Goal: Obtain resource: Download file/media

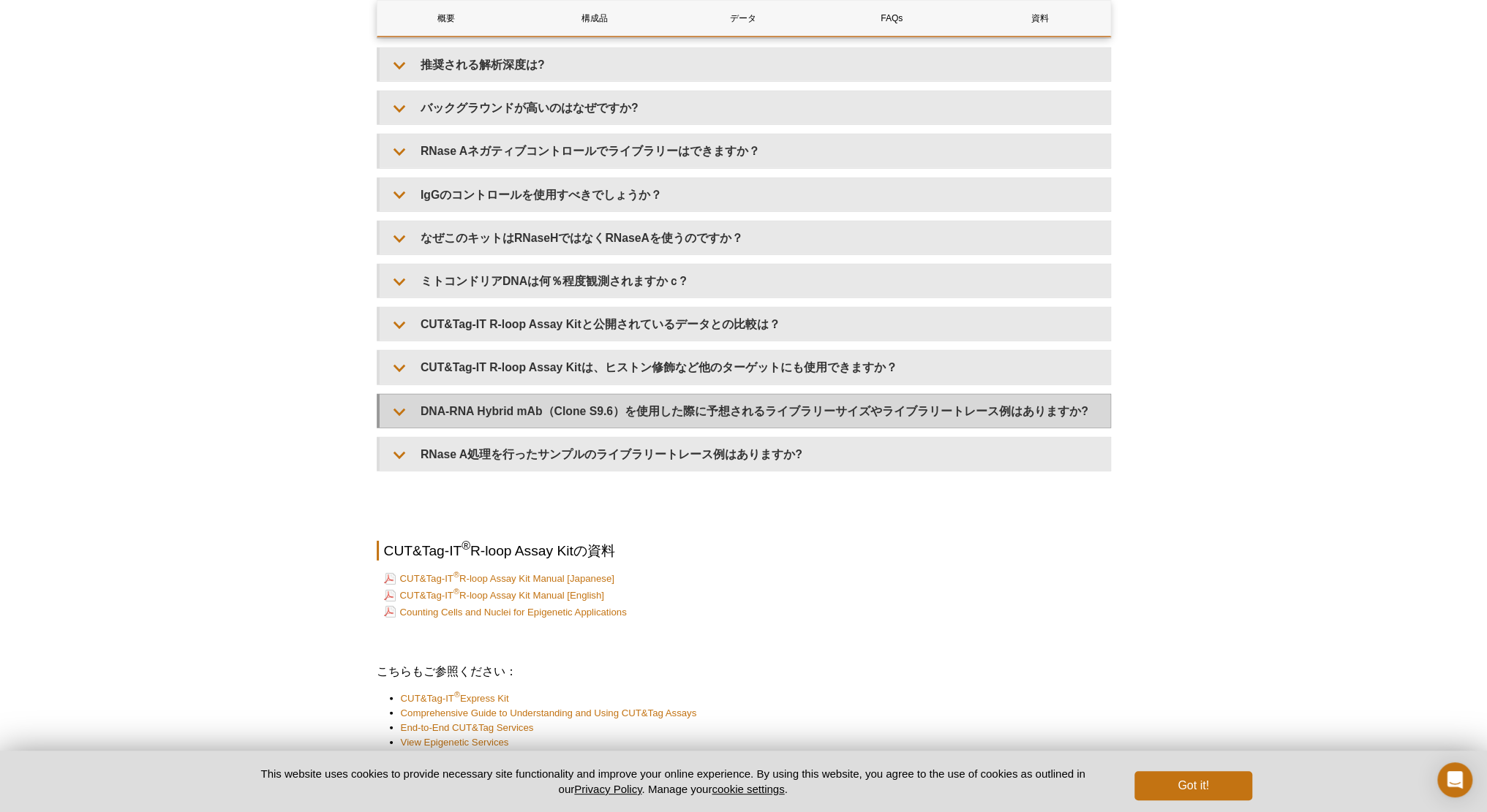
scroll to position [3437, 0]
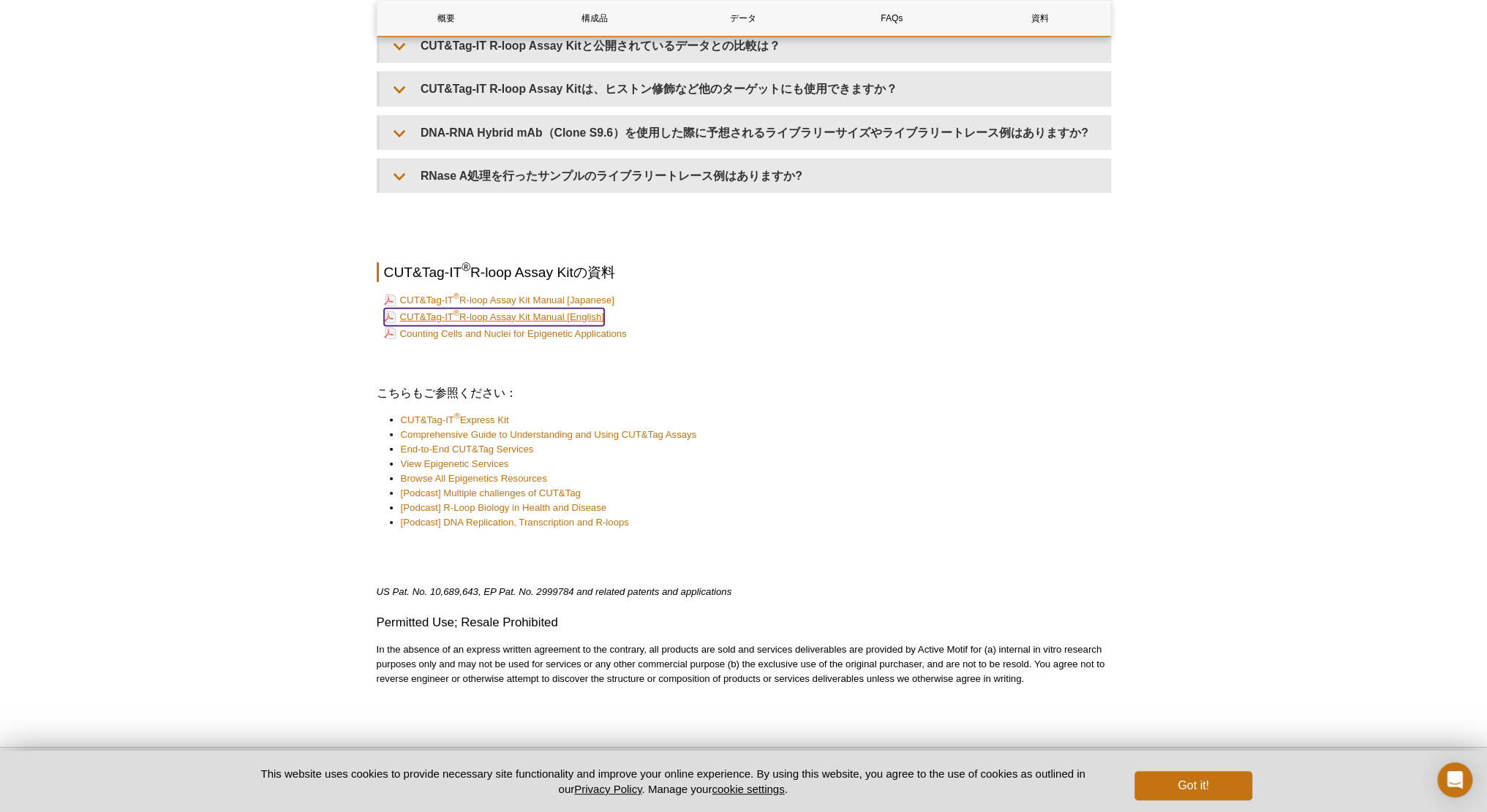
click at [581, 320] on link "CUT&Tag-IT ® R-loop Assay Kit Manual [English]" at bounding box center [494, 318] width 220 height 18
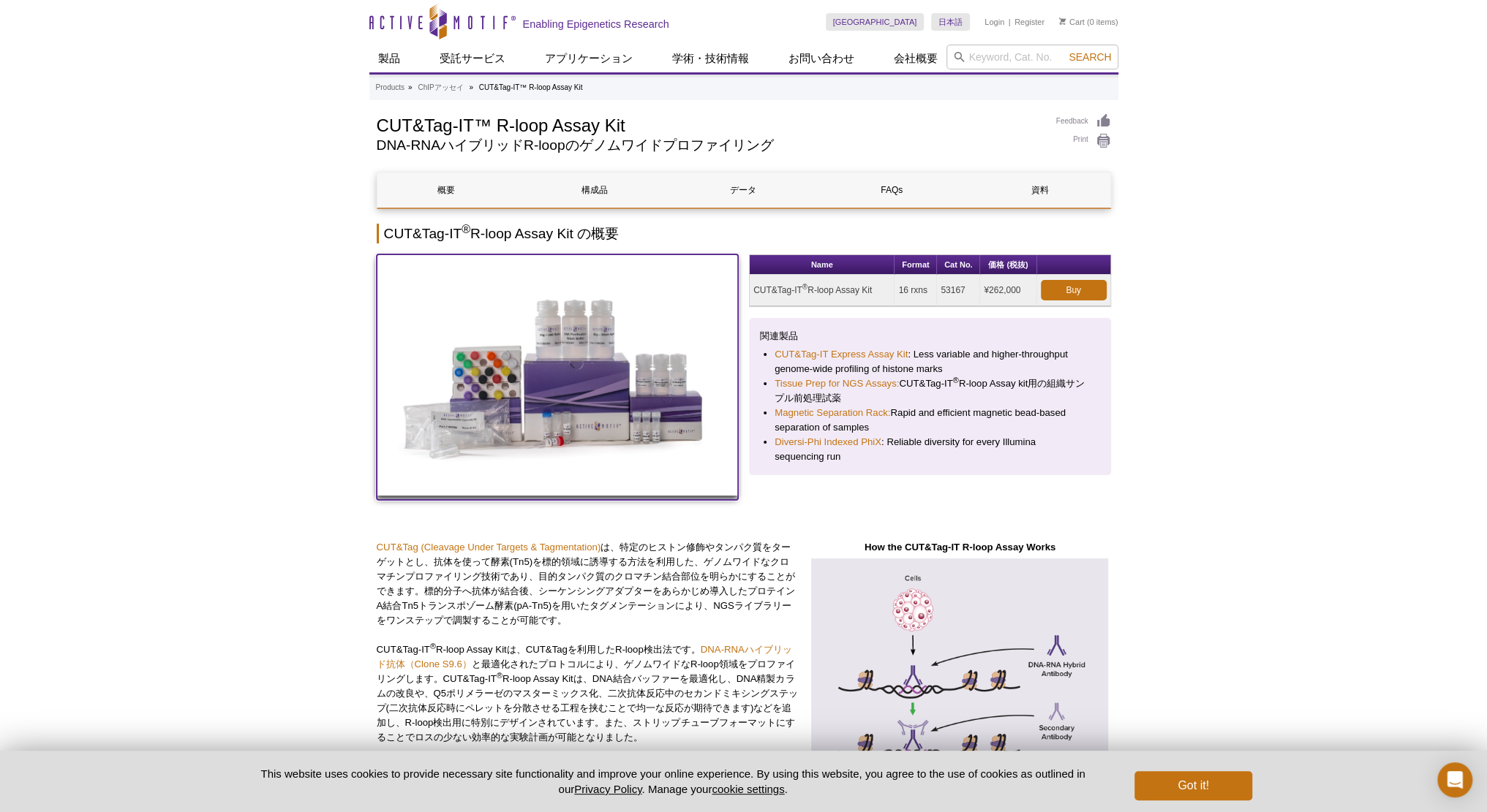
click at [520, 407] on img at bounding box center [558, 375] width 362 height 242
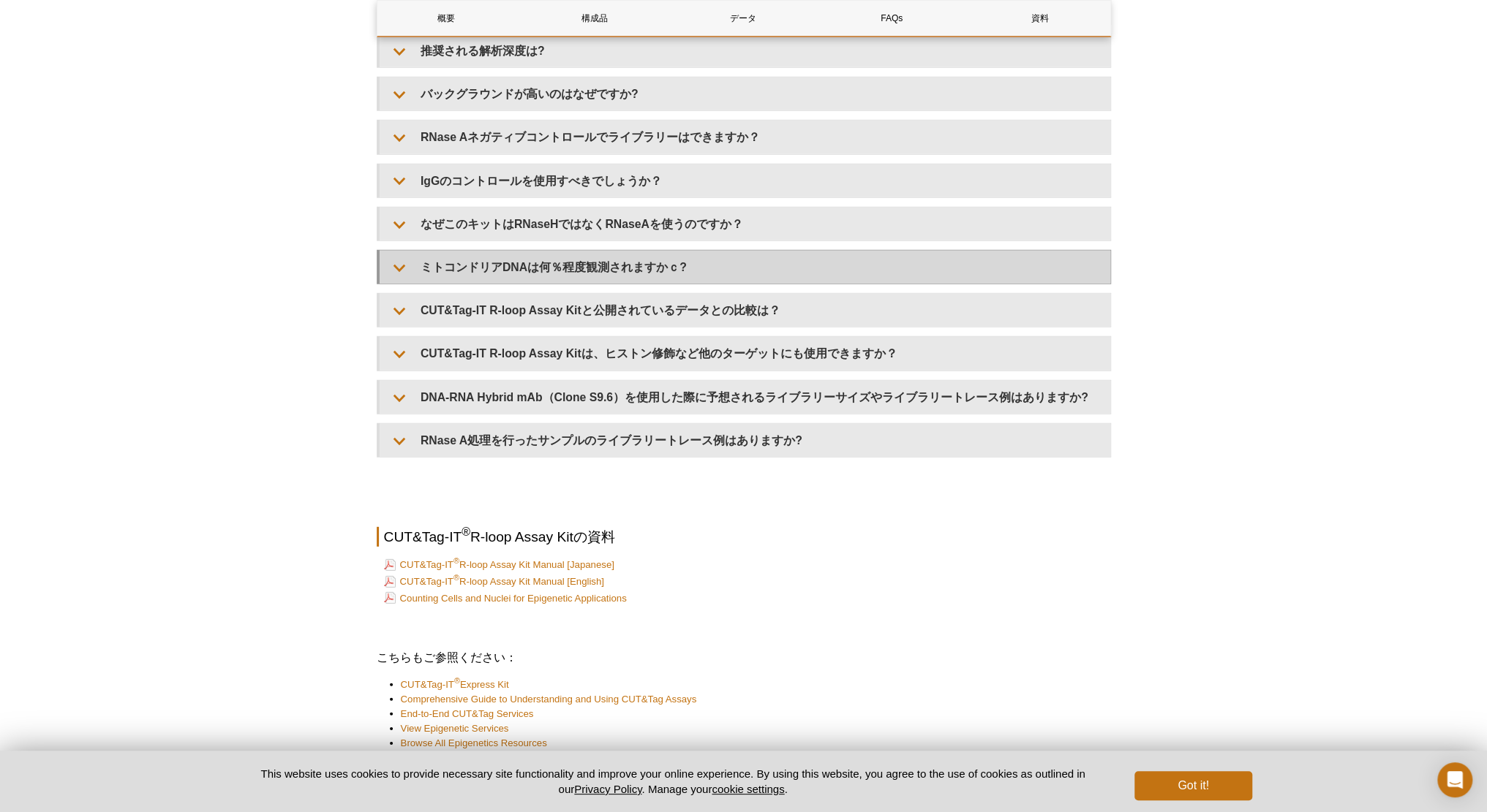
scroll to position [3217, 0]
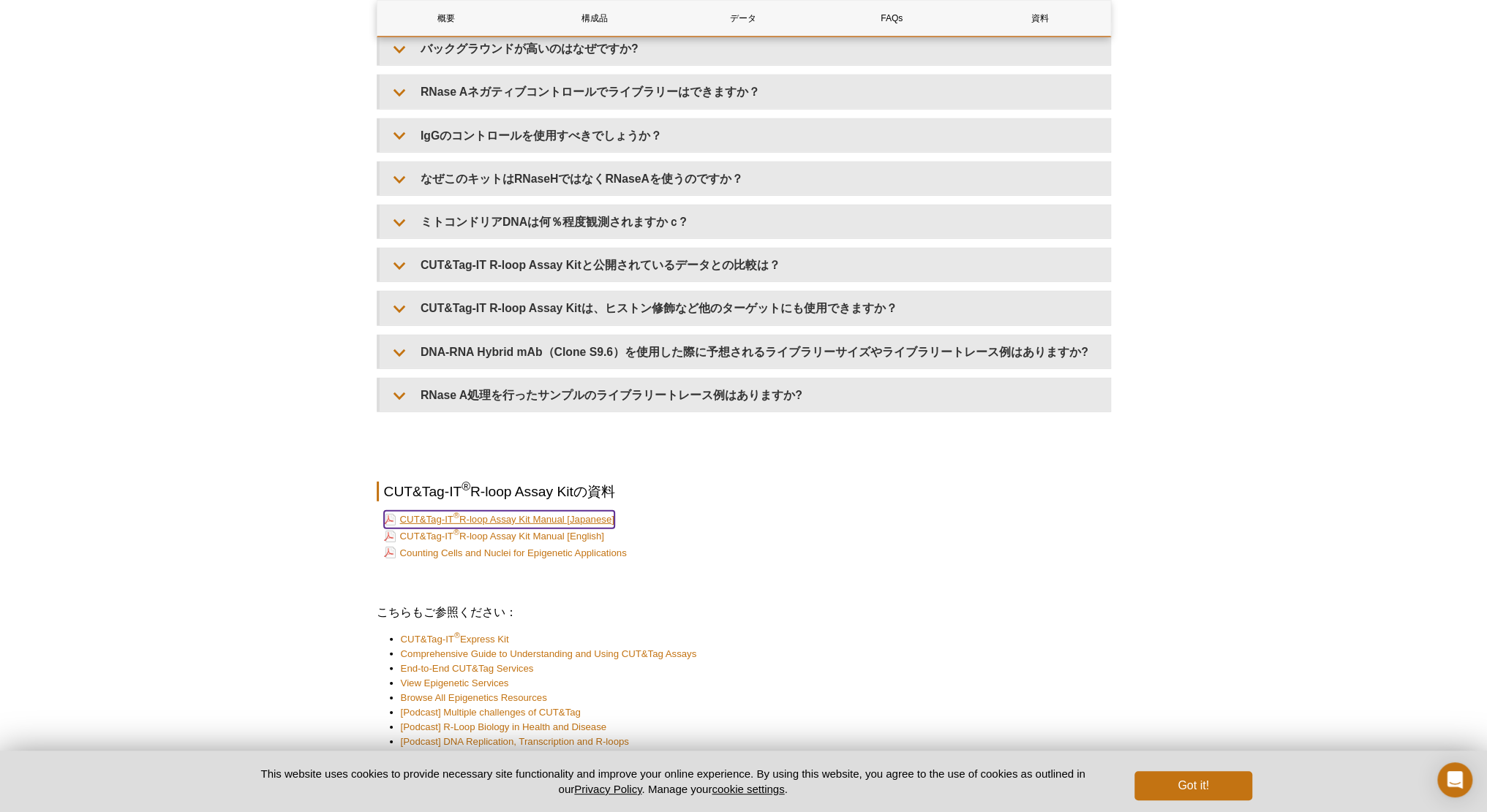
click at [540, 519] on link "CUT&Tag-IT ® R-loop Assay Kit Manual [Japanese]" at bounding box center [499, 520] width 230 height 18
click at [560, 542] on link "CUT&Tag-IT ® R-loop Assay Kit Manual [English]" at bounding box center [494, 536] width 220 height 18
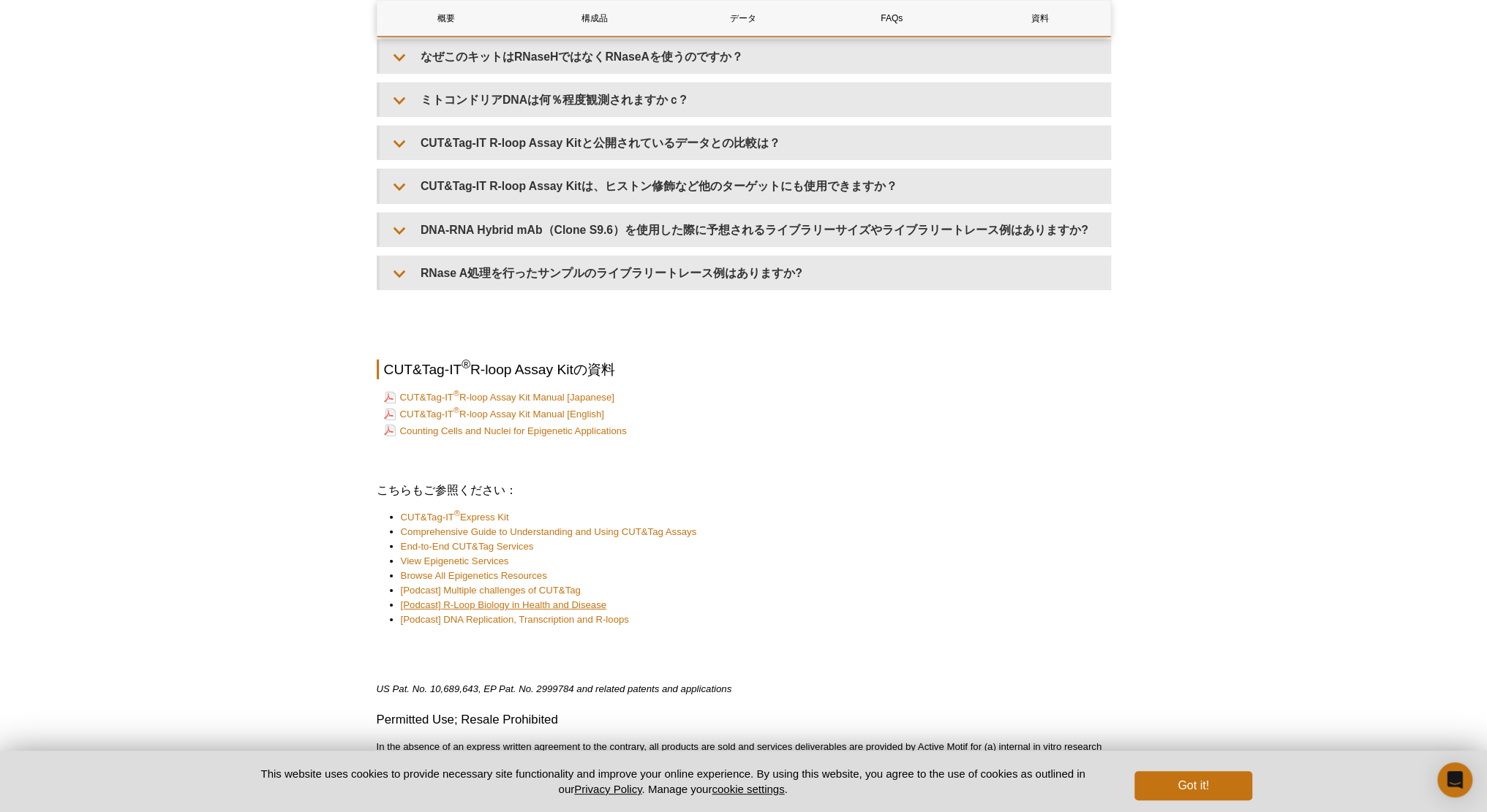
scroll to position [3437, 0]
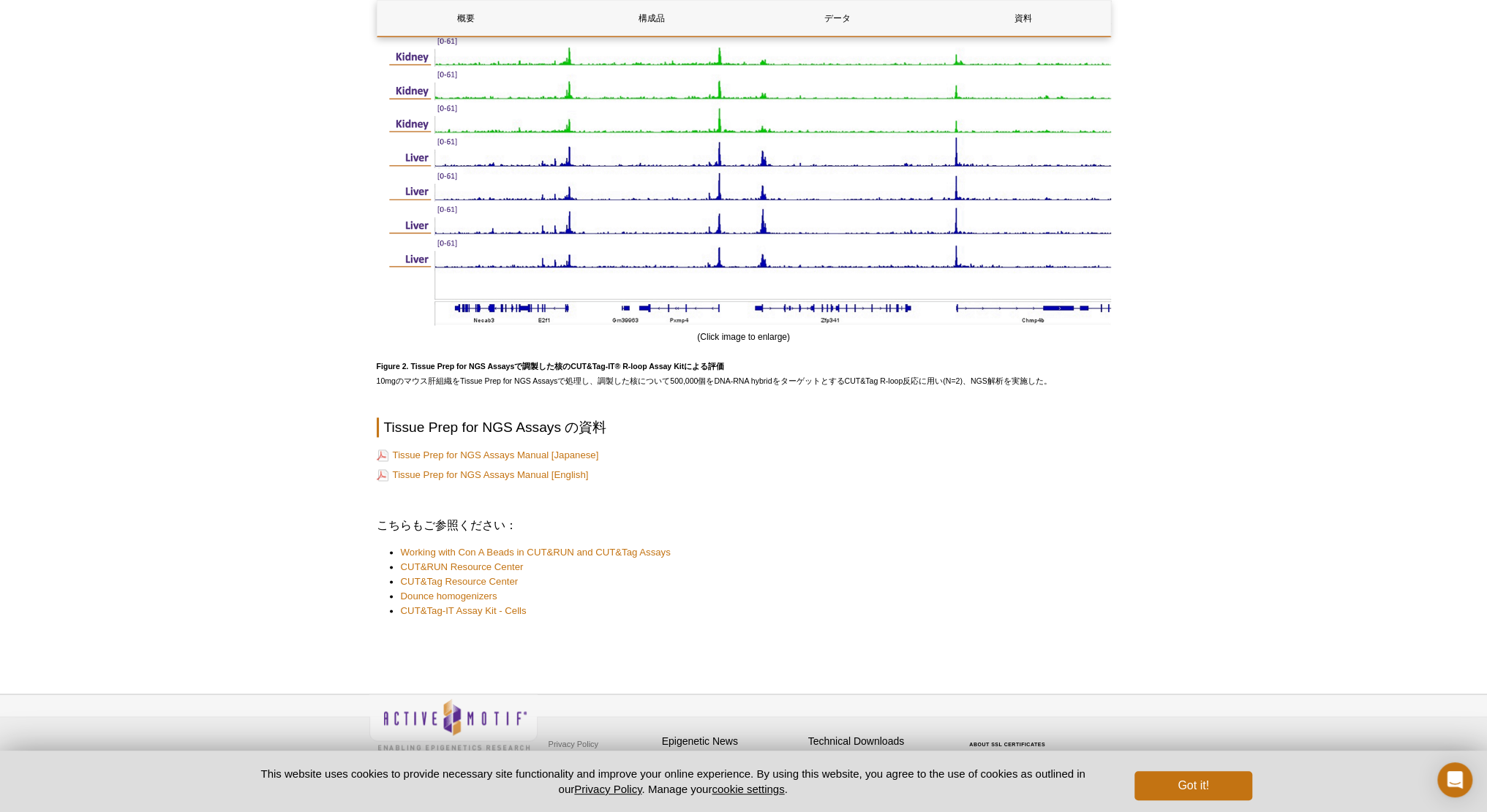
scroll to position [1502, 0]
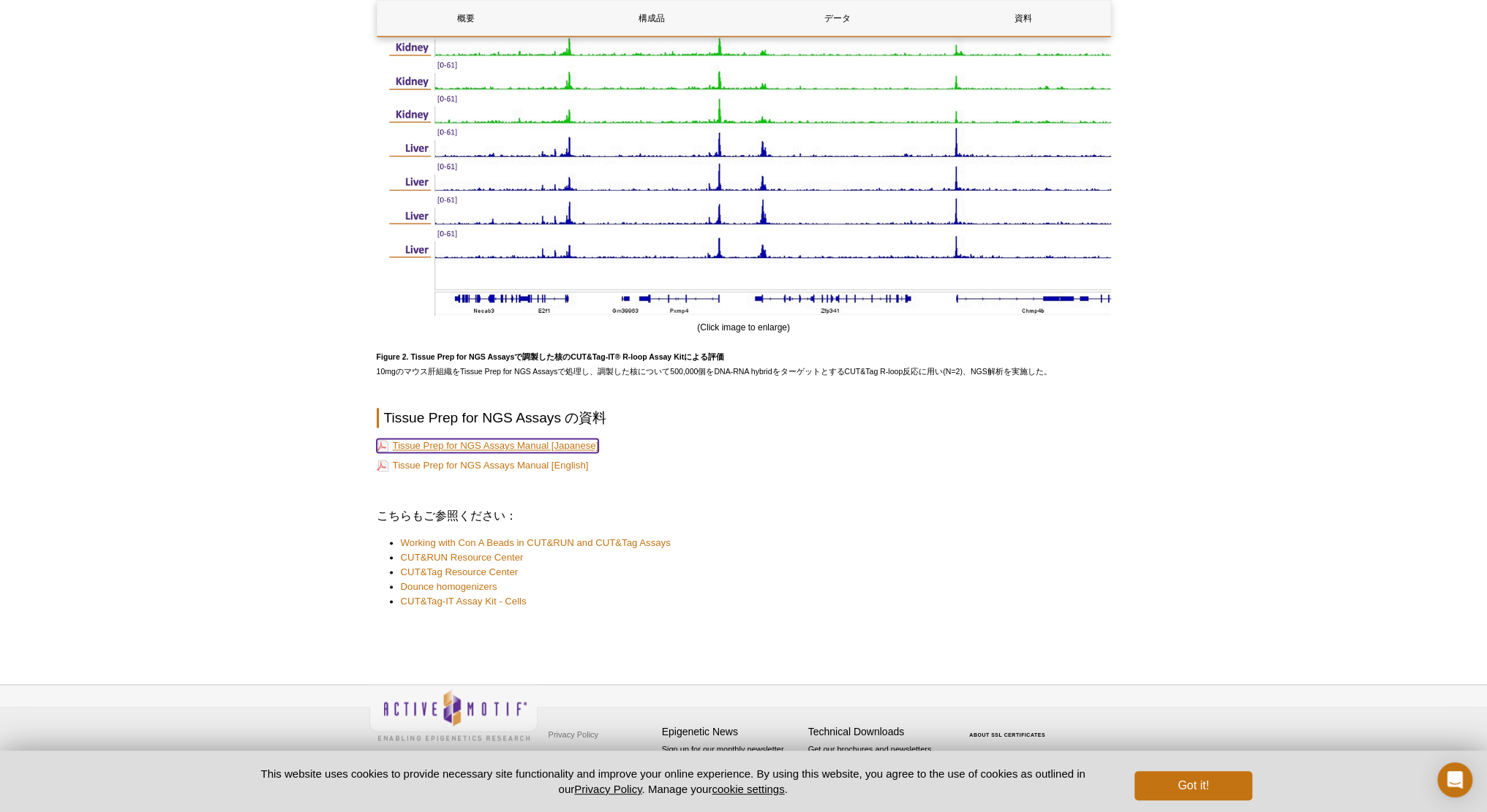
click at [558, 450] on link "Tissue Prep for NGS Assays Manual [Japanese]" at bounding box center [487, 445] width 222 height 14
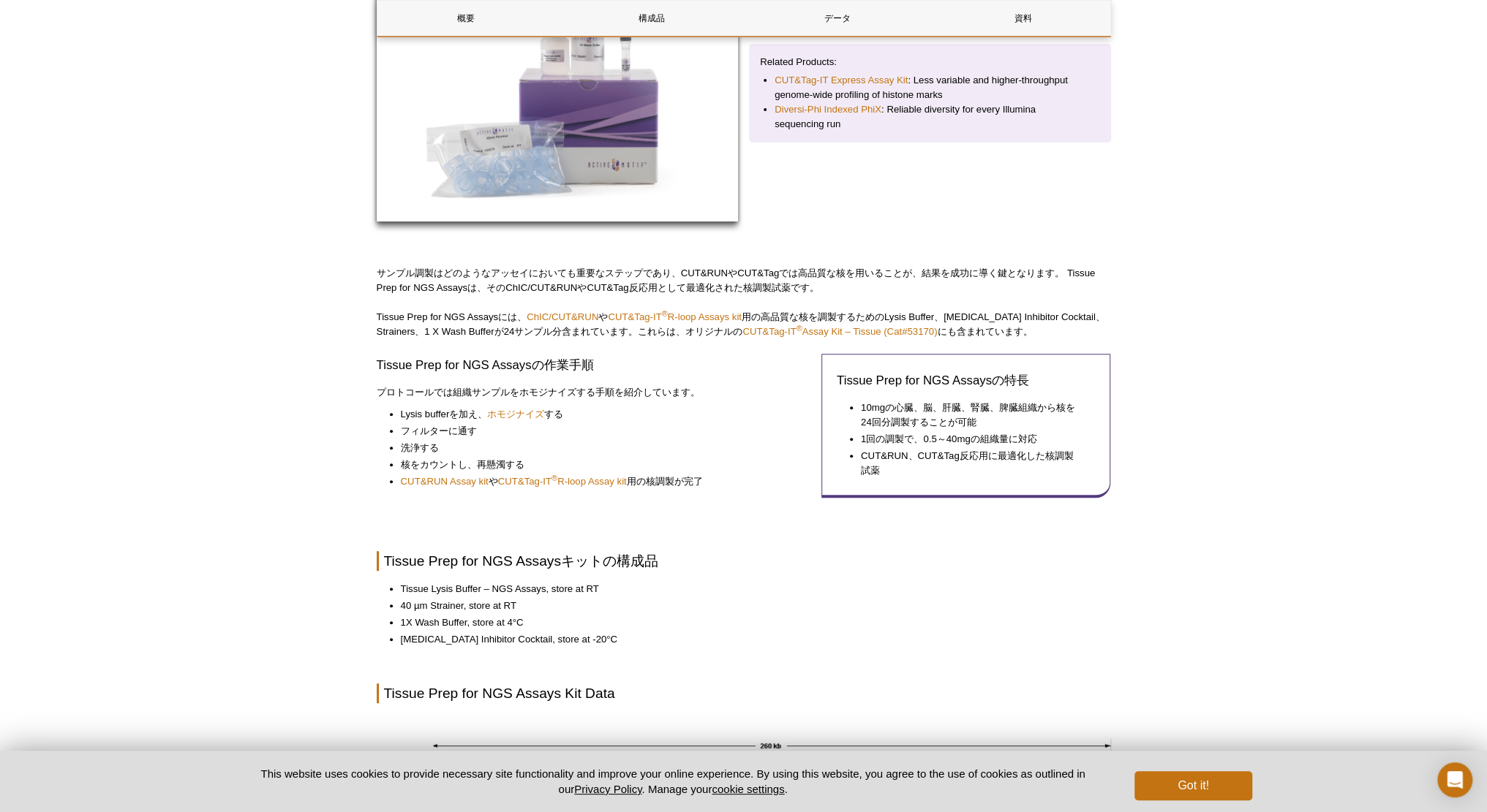
scroll to position [0, 0]
